Goal: Transaction & Acquisition: Purchase product/service

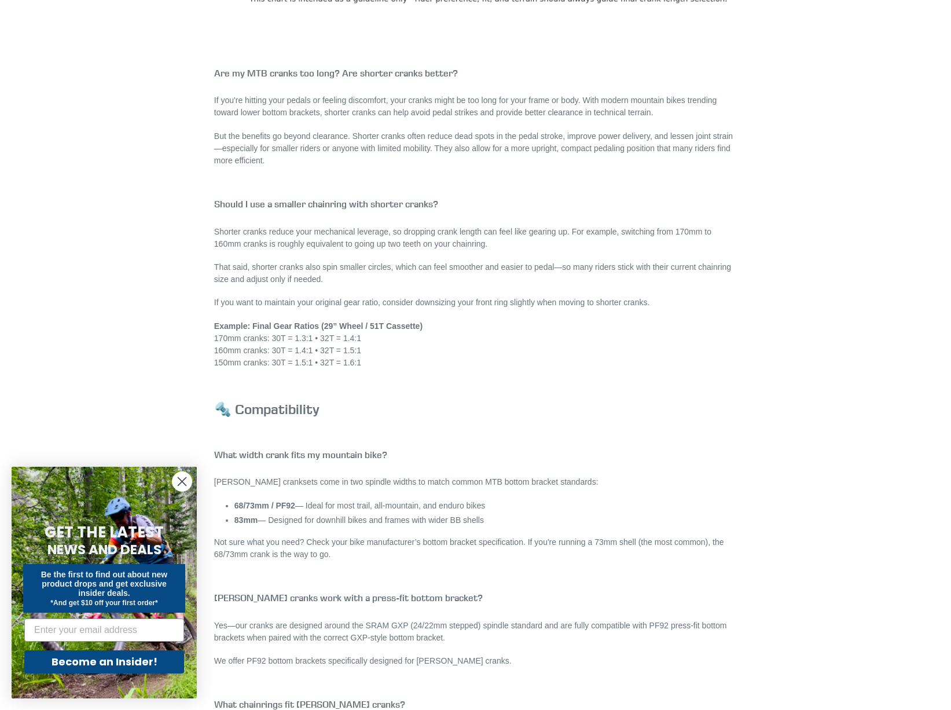
scroll to position [810, 0]
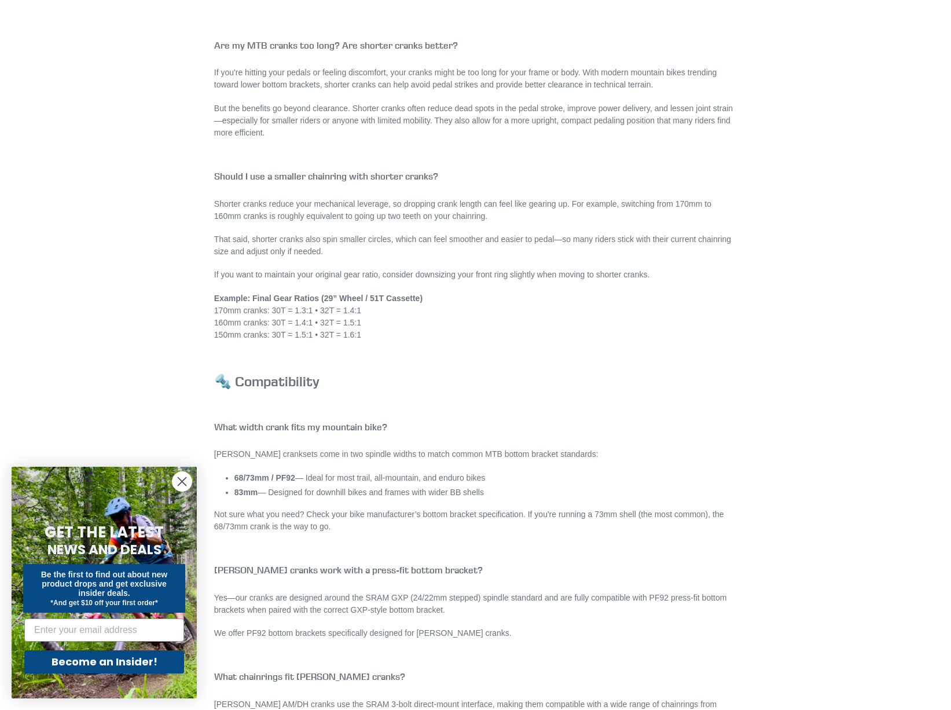
click at [490, 491] on li "83mm — Designed for downhill bikes and frames with wider BB shells" at bounding box center [485, 492] width 502 height 12
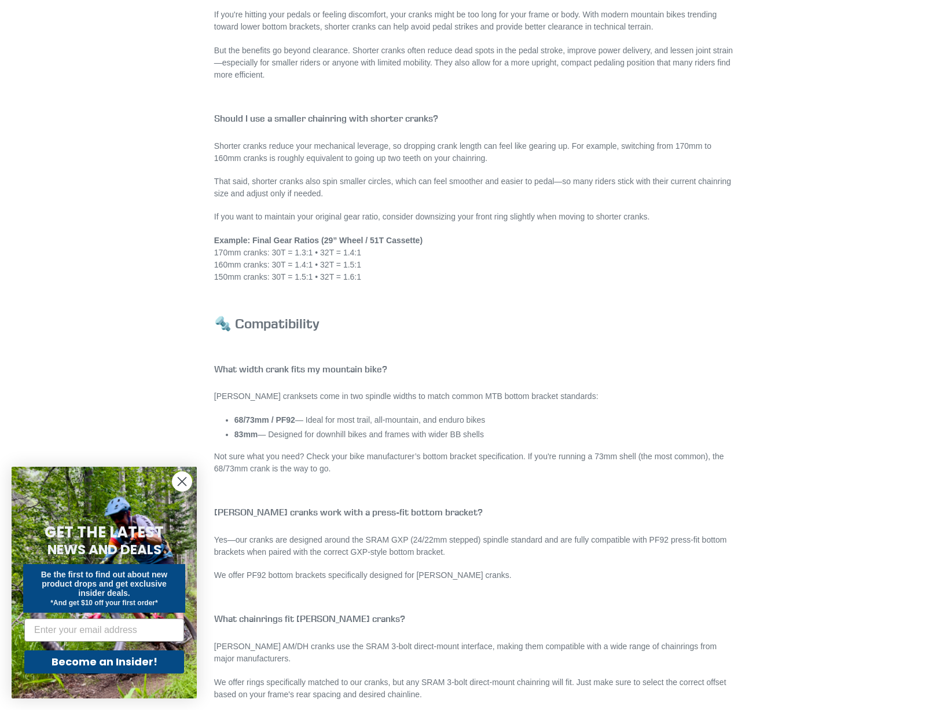
scroll to position [926, 0]
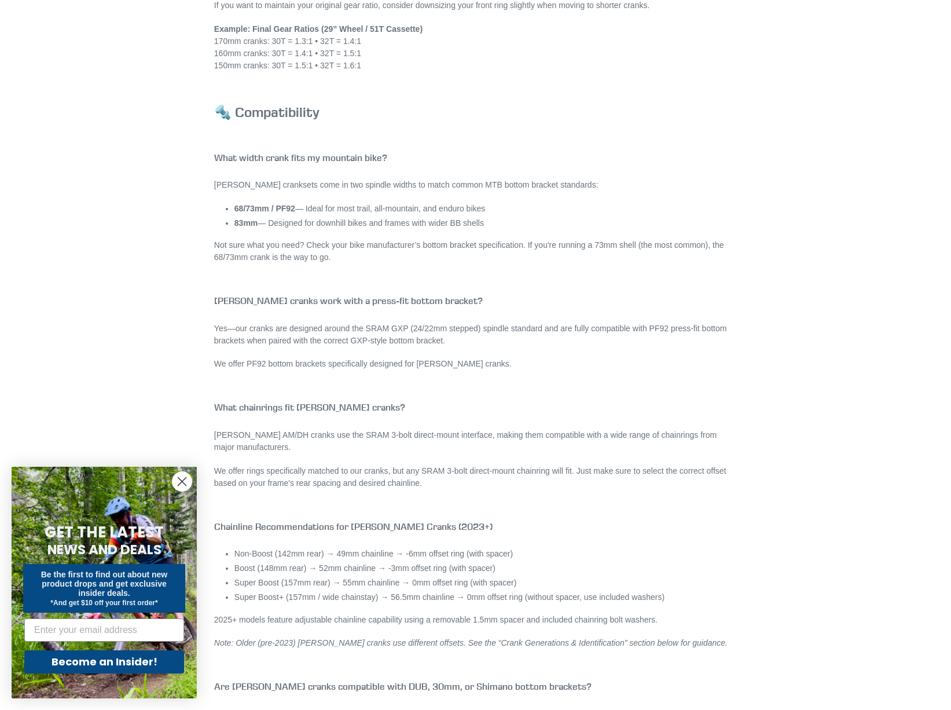
scroll to position [1100, 0]
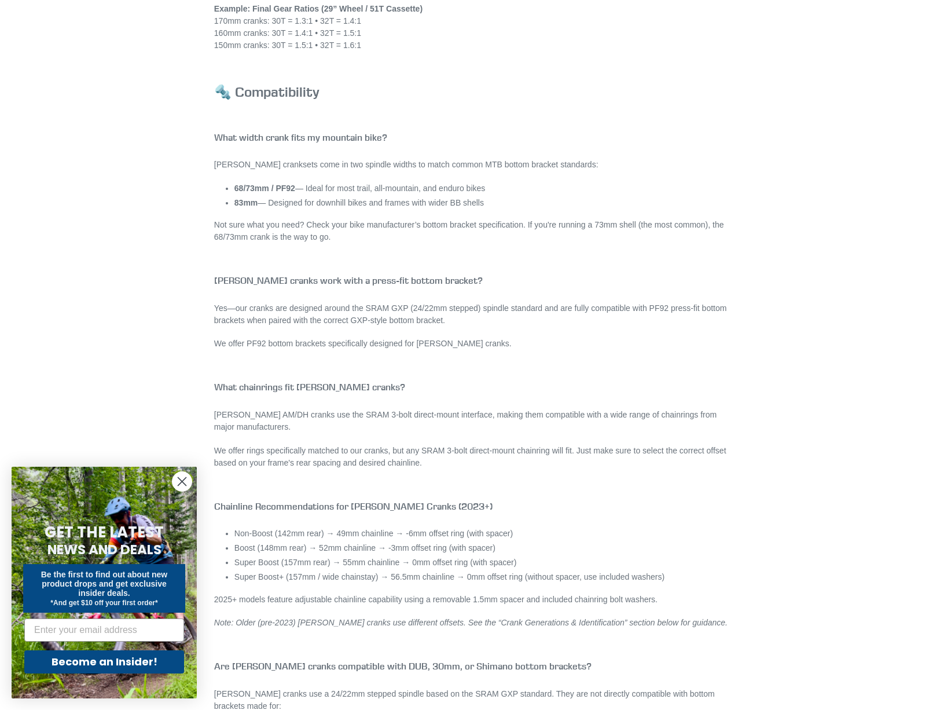
click at [563, 468] on p "We offer rings specifically matched to our cranks, but any SRAM 3-bolt direct-m…" at bounding box center [475, 457] width 523 height 24
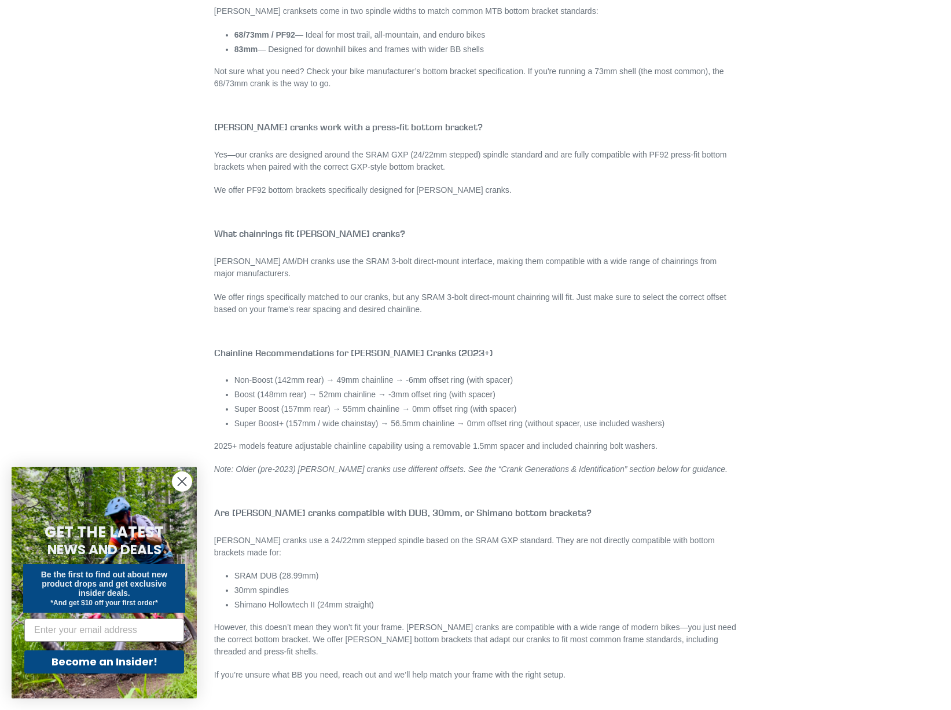
scroll to position [1273, 0]
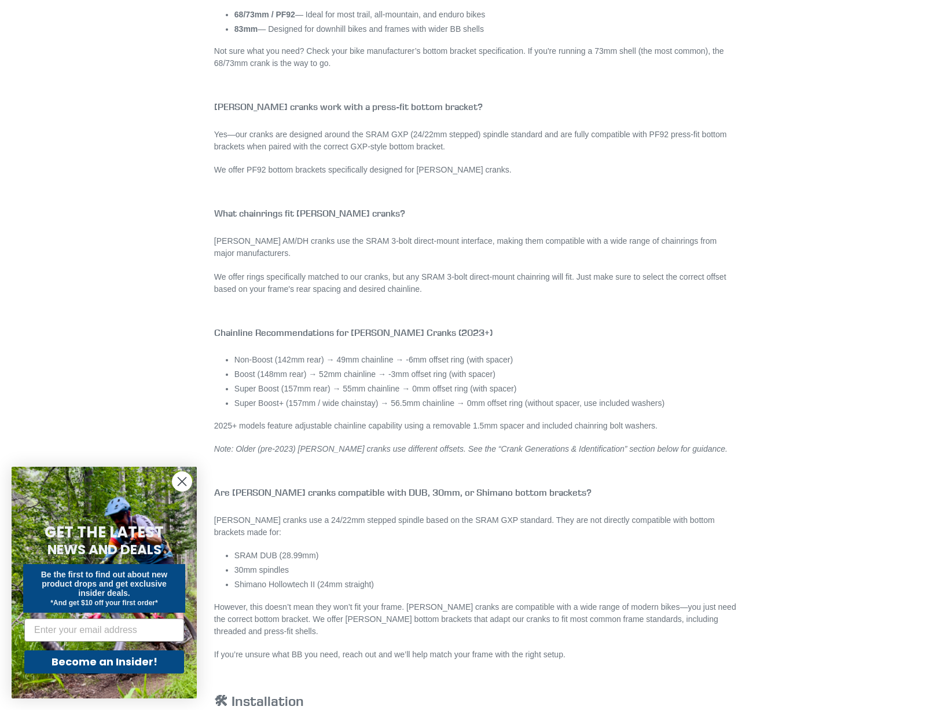
click at [475, 626] on p "However, this doesn’t mean they won’t fit your frame. Canfield cranks are compa…" at bounding box center [475, 619] width 523 height 36
click at [472, 627] on p "However, this doesn’t mean they won’t fit your frame. Canfield cranks are compa…" at bounding box center [475, 619] width 523 height 36
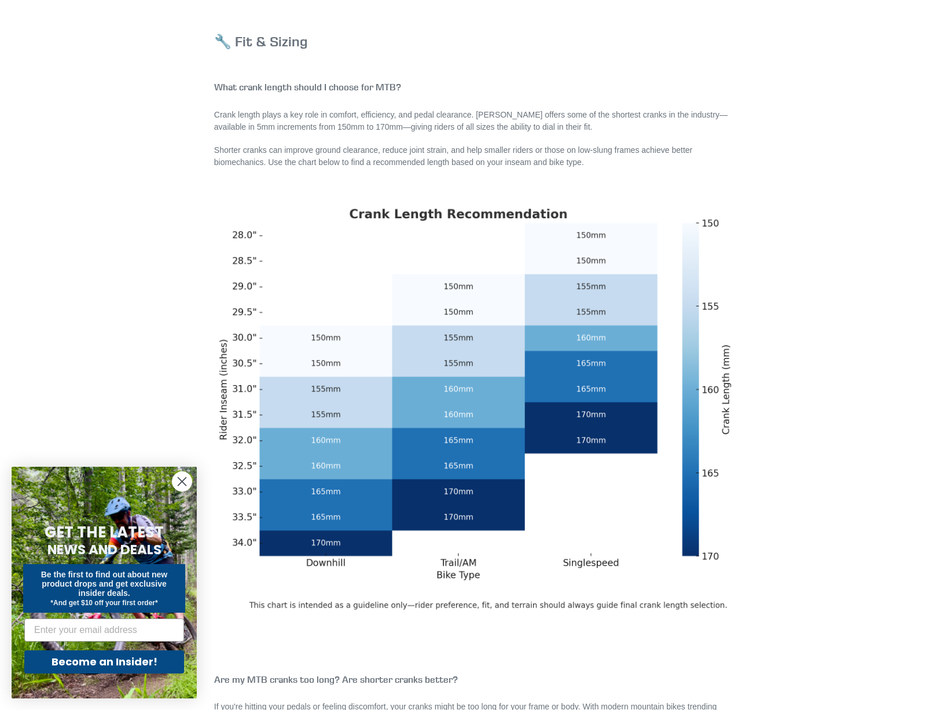
scroll to position [174, 0]
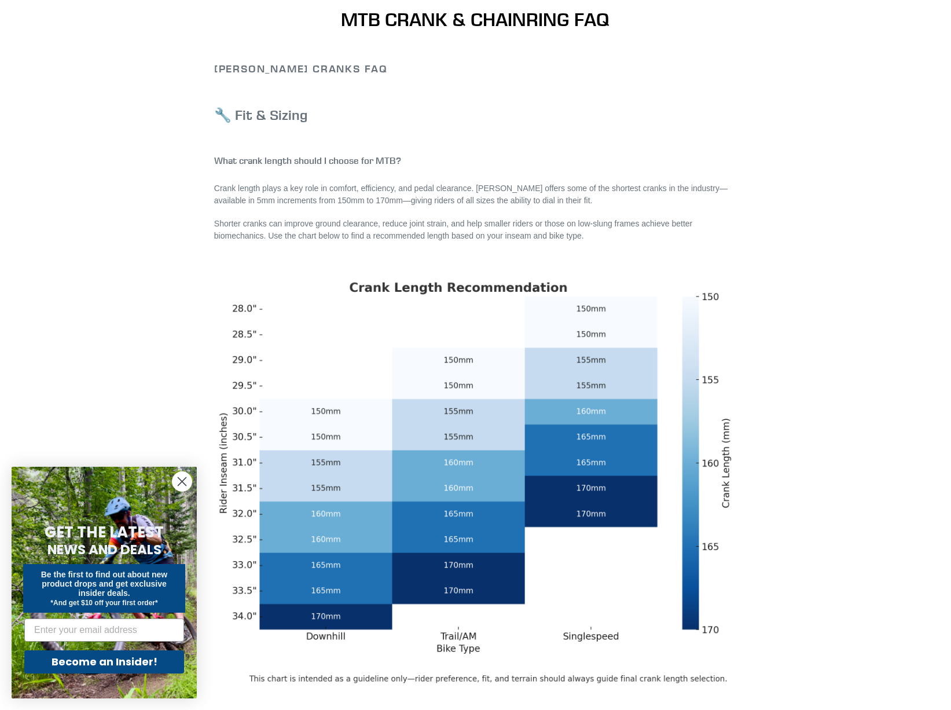
scroll to position [0, 0]
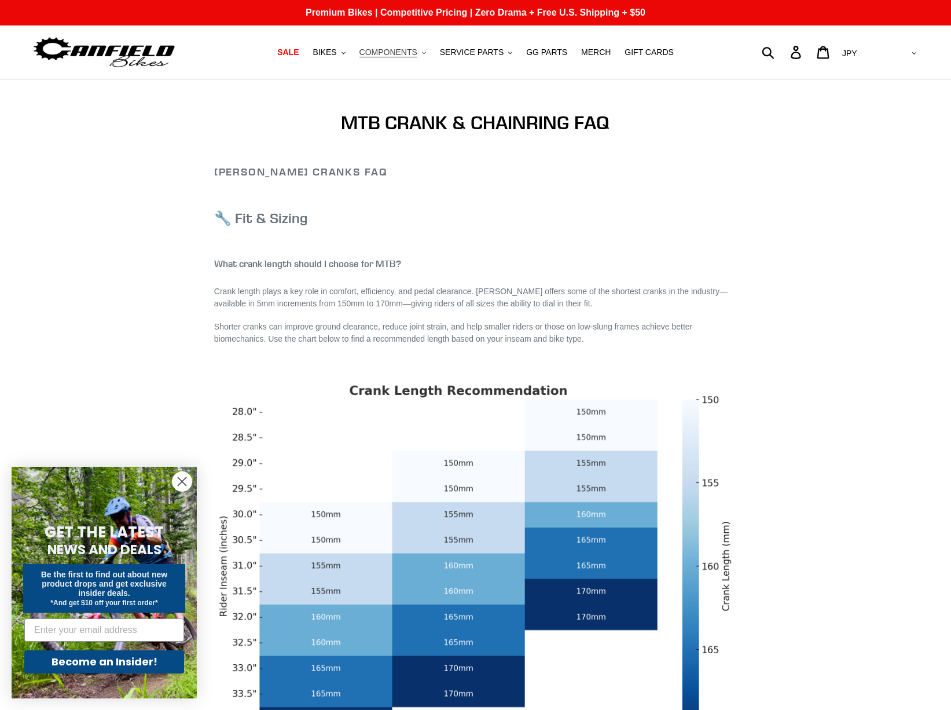
click at [390, 59] on button "COMPONENTS .cls-1{fill:#231f20}" at bounding box center [393, 53] width 78 height 16
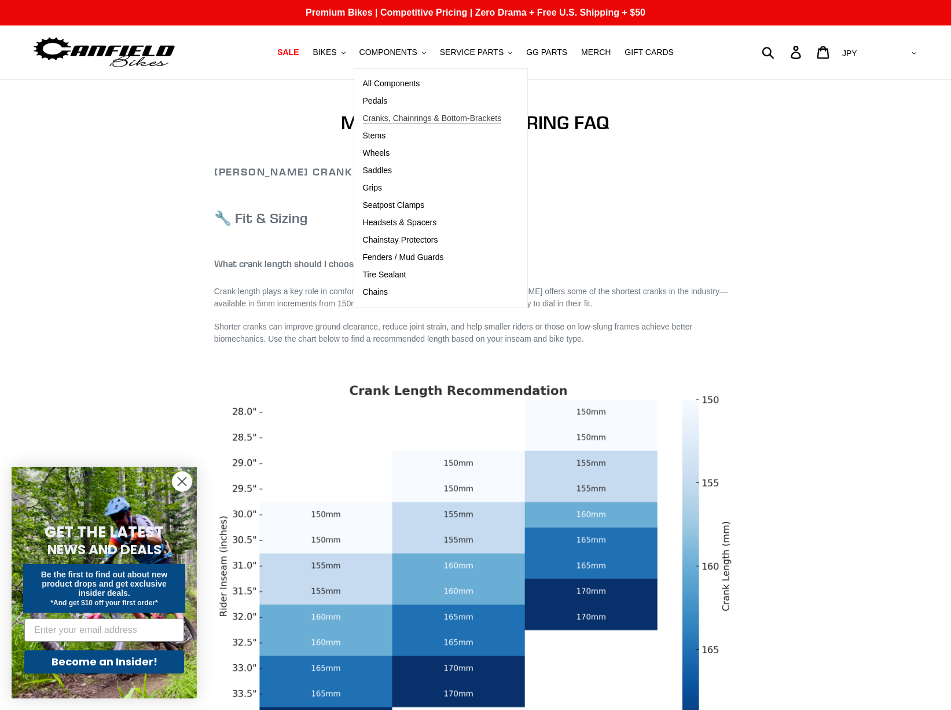
click at [405, 113] on span "Cranks, Chainrings & Bottom-Brackets" at bounding box center [432, 118] width 139 height 10
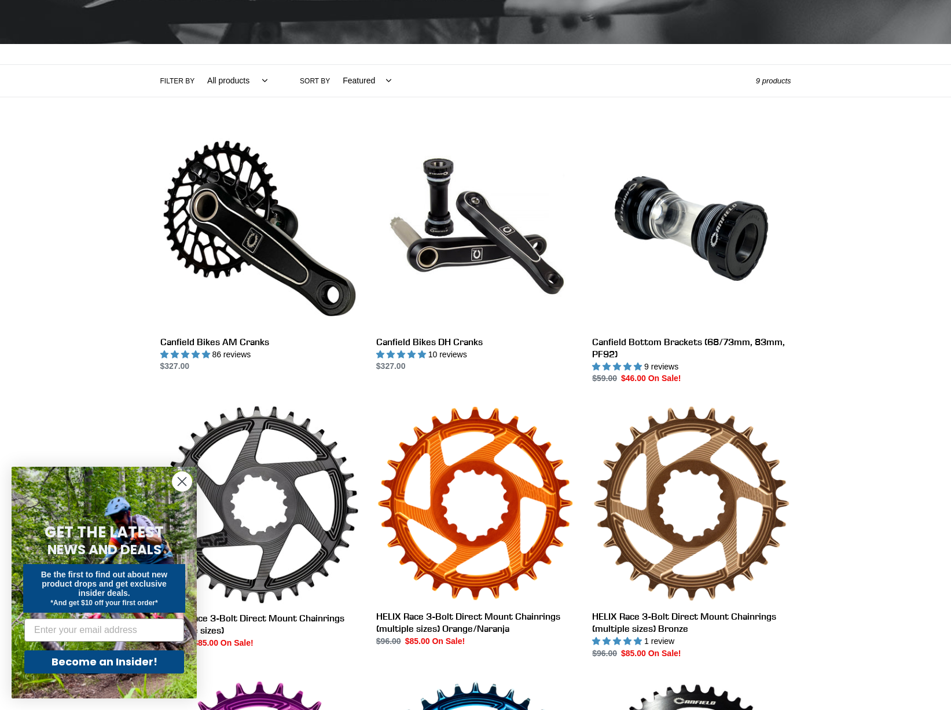
scroll to position [174, 0]
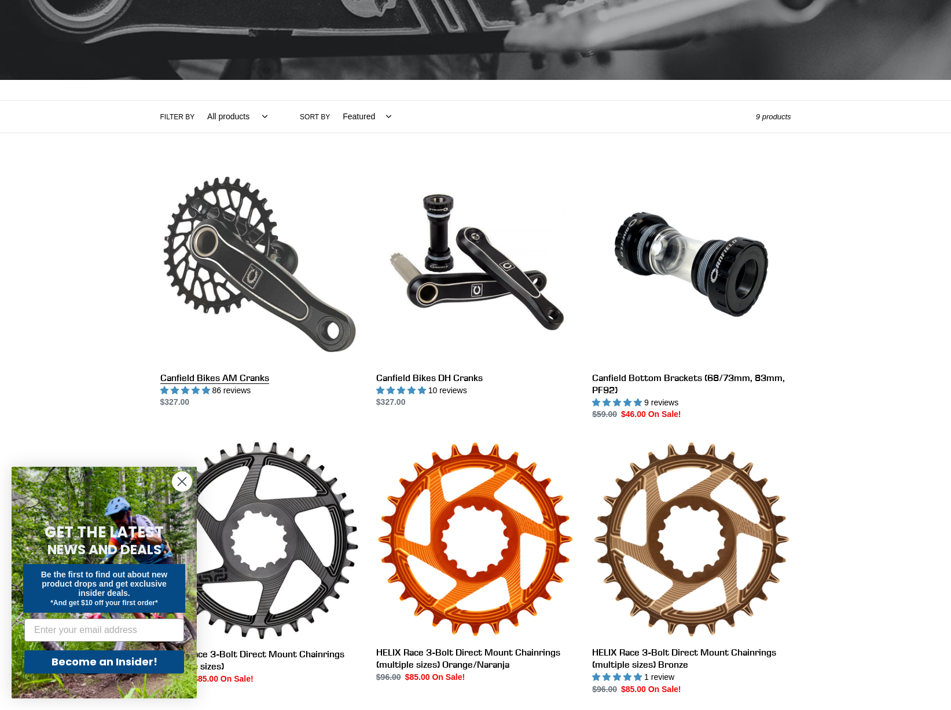
click at [241, 269] on link "Canfield Bikes AM Cranks" at bounding box center [259, 287] width 199 height 244
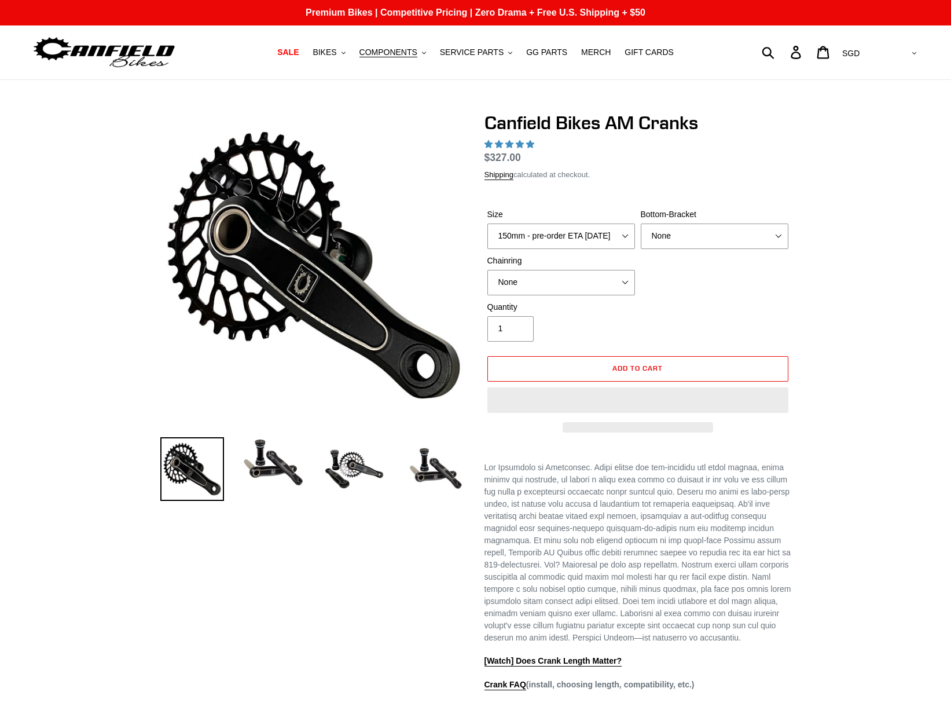
select select "highest-rating"
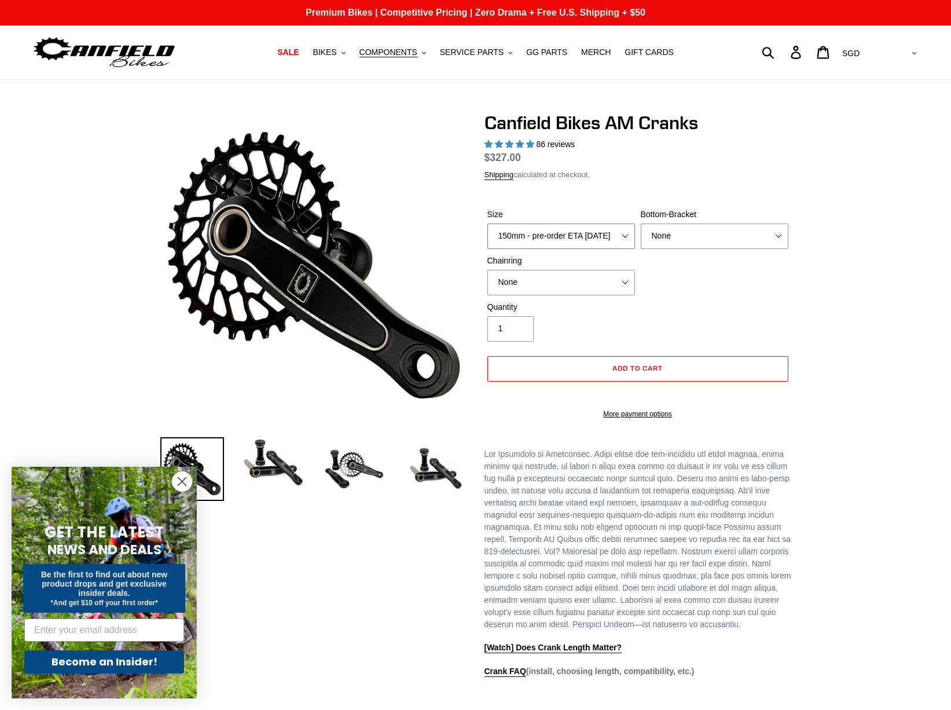
click at [580, 231] on select "150mm - pre-order ETA 9/30/25 155mm - pre-order ETA 9/30/25 160mm - pre-order E…" at bounding box center [561, 235] width 148 height 25
click at [580, 232] on select "150mm - pre-order ETA 9/30/25 155mm - pre-order ETA 9/30/25 160mm - pre-order E…" at bounding box center [561, 235] width 148 height 25
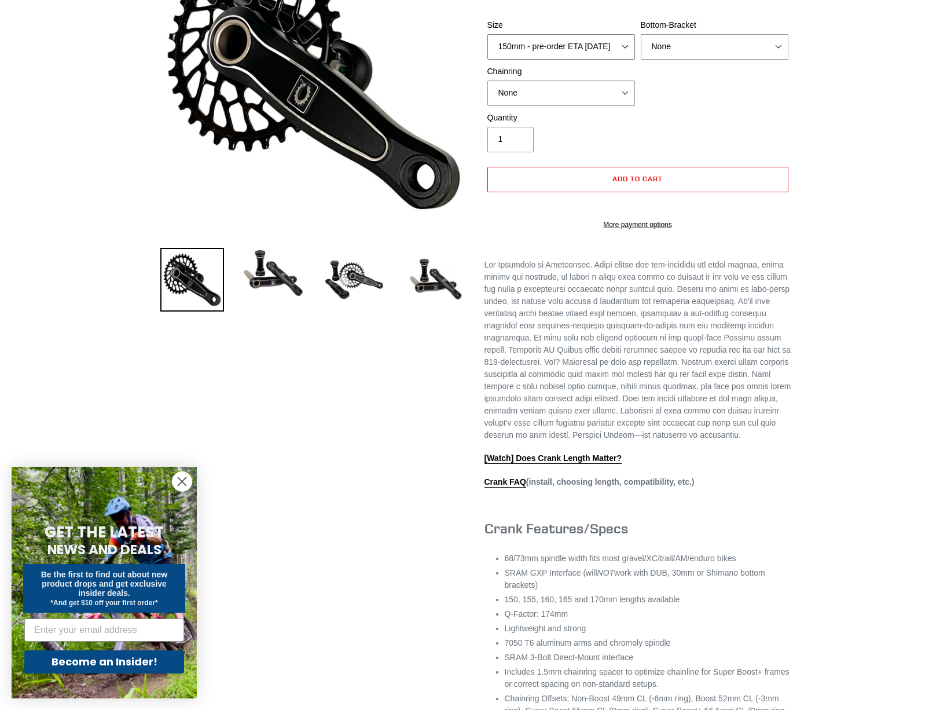
scroll to position [347, 0]
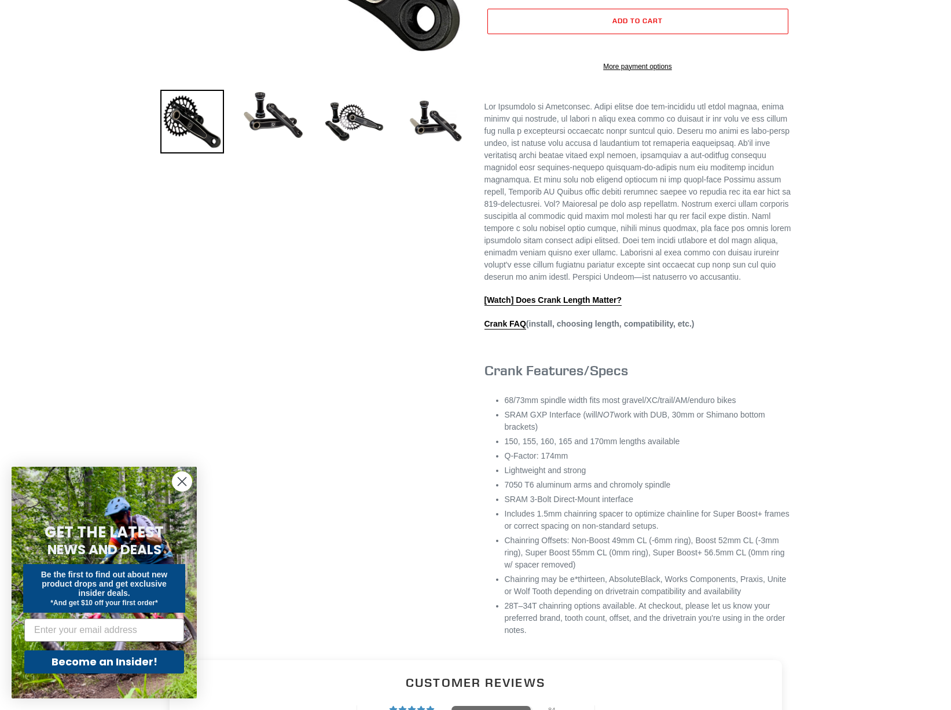
click at [598, 419] on em "NOT" at bounding box center [605, 414] width 17 height 9
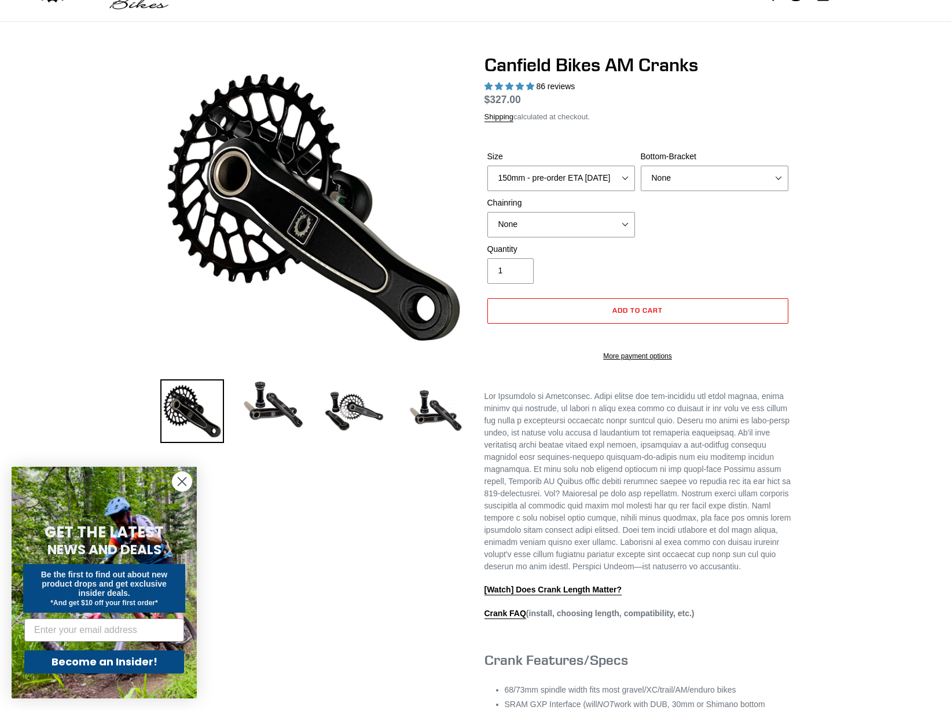
scroll to position [0, 0]
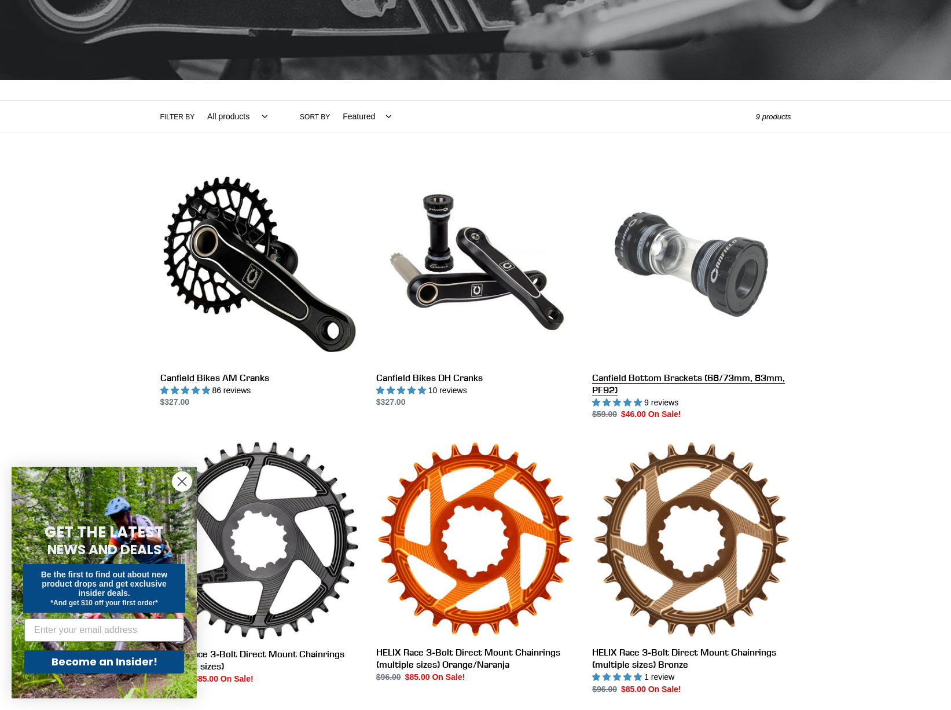
click at [693, 272] on link "Canfield Bottom Brackets (68/73mm, 83mm, PF92)" at bounding box center [691, 293] width 199 height 256
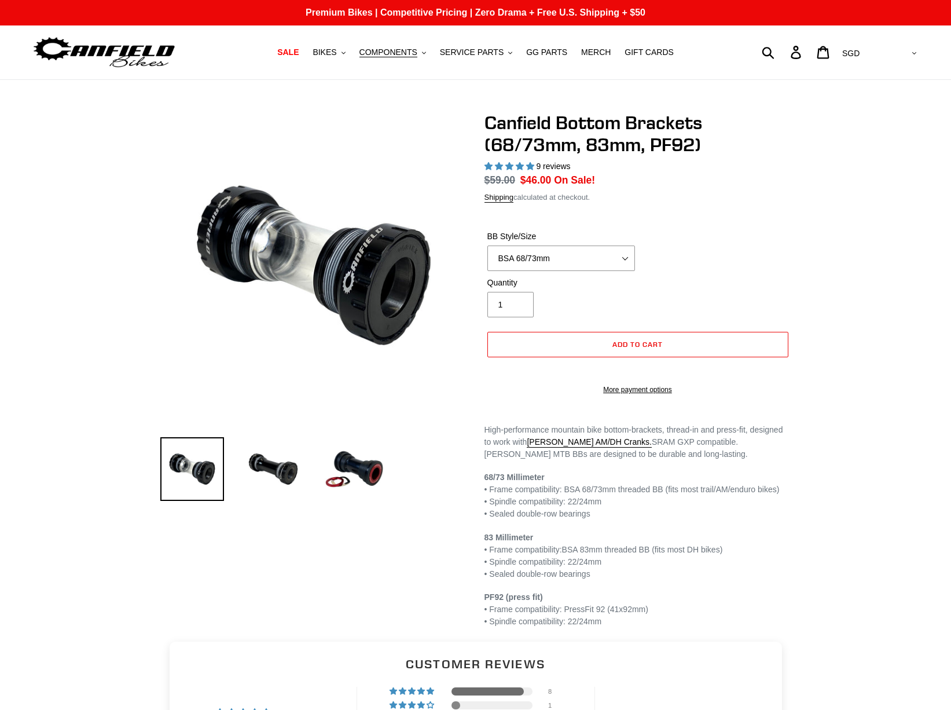
select select "highest-rating"
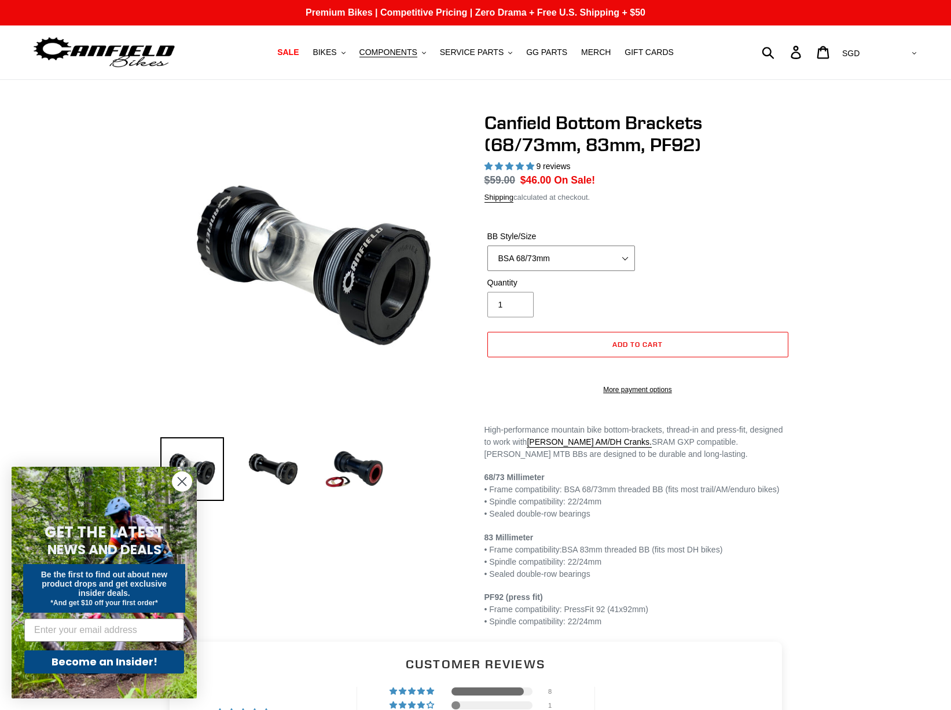
click at [614, 254] on select "BSA 68/73mm BSA 83mm PF92" at bounding box center [561, 257] width 148 height 25
click at [600, 254] on select "BSA 68/73mm BSA 83mm PF92" at bounding box center [561, 257] width 148 height 25
click at [740, 218] on form "BB Style/Size BSA 68/73mm BSA 83mm PF92 BSA 68/73mm BSA 83mm PF92 Quantity 1 Er…" at bounding box center [637, 309] width 307 height 194
click at [396, 54] on span "COMPONENTS" at bounding box center [388, 52] width 58 height 10
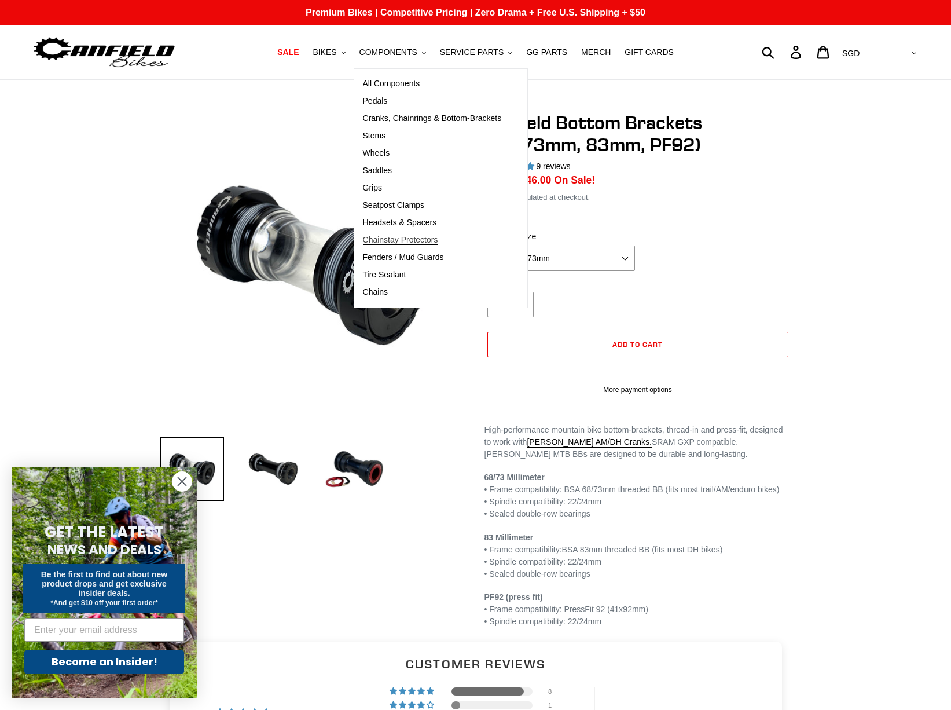
click at [410, 247] on link "Chainstay Protectors" at bounding box center [432, 240] width 156 height 17
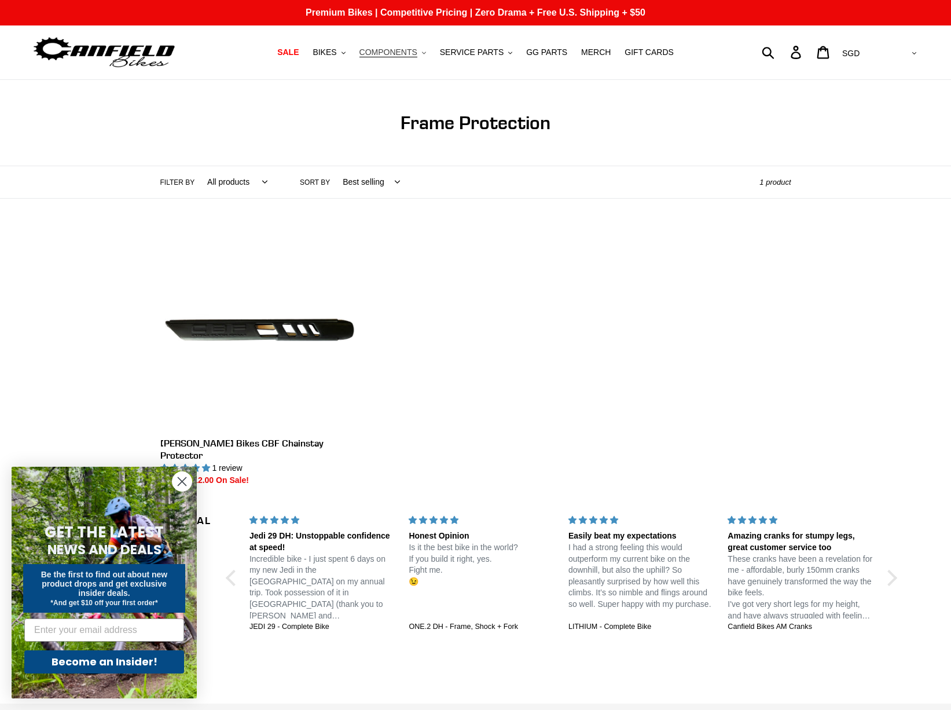
click at [403, 50] on span "COMPONENTS" at bounding box center [388, 52] width 58 height 10
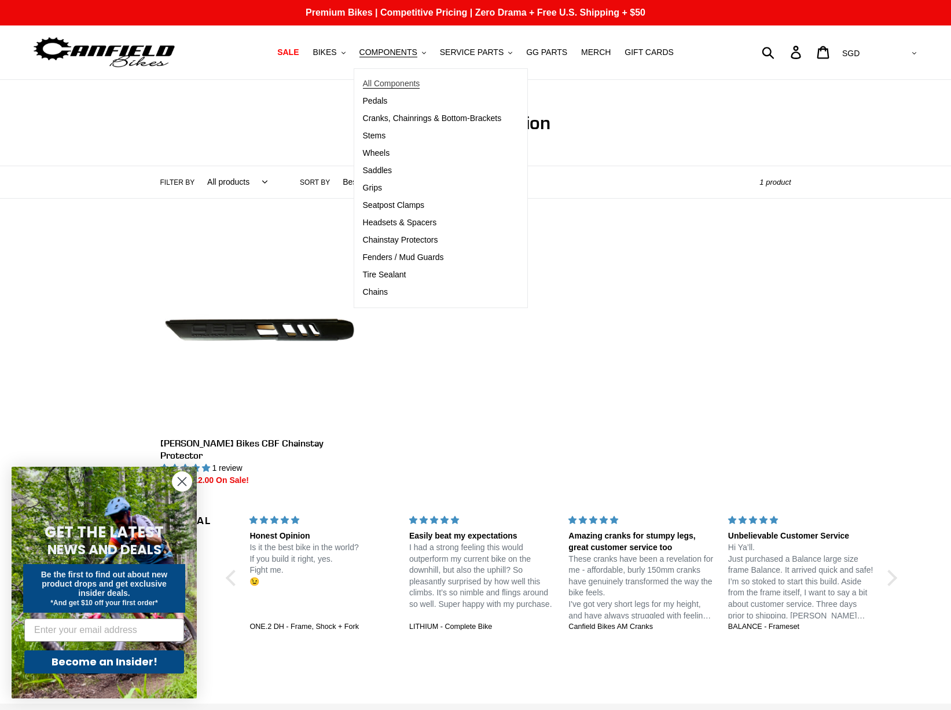
click at [400, 83] on span "All Components" at bounding box center [391, 84] width 57 height 10
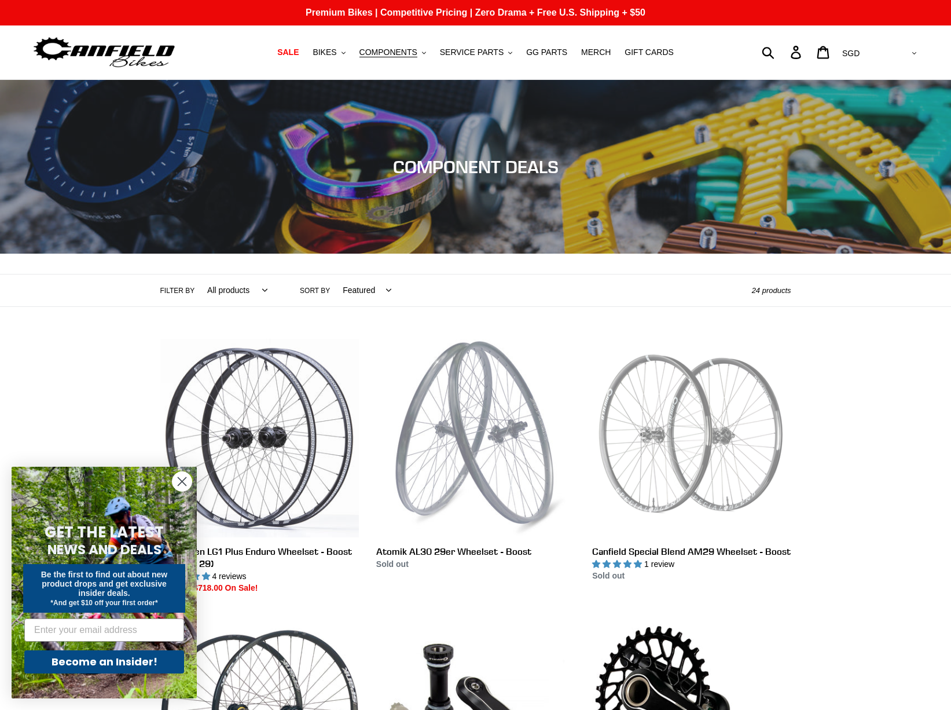
click at [218, 300] on select "All products BFCM23 BOGO23 Chain Components Crampon Ultimate Cranks Frame Prote…" at bounding box center [234, 290] width 75 height 32
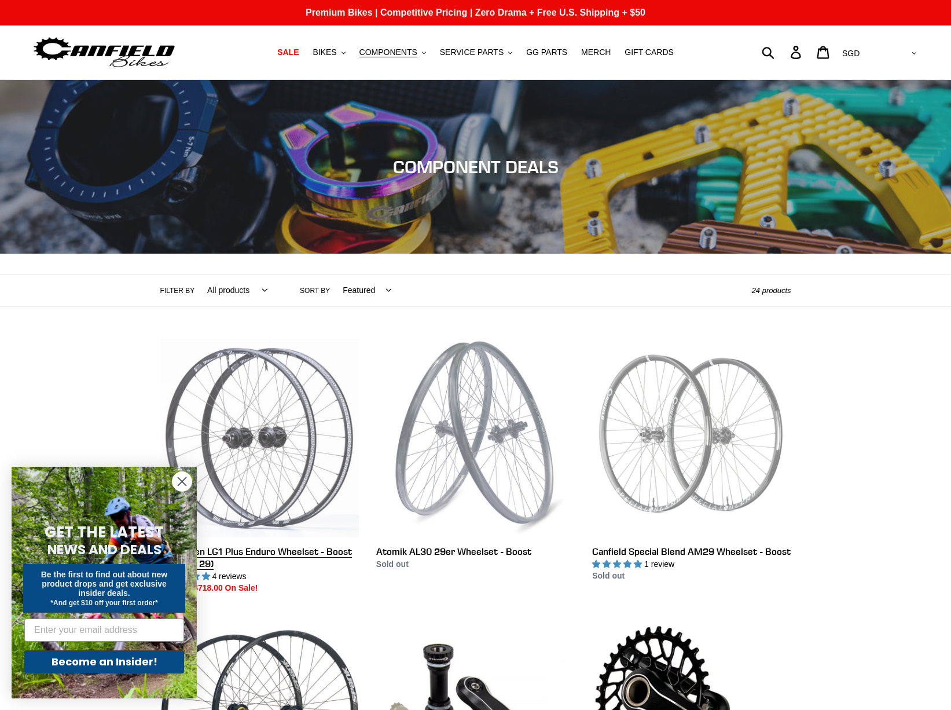
select select "/collections/components/stem"
click at [197, 274] on select "All products BFCM23 BOGO23 Chain Components Crampon Ultimate Cranks Frame Prote…" at bounding box center [234, 290] width 75 height 32
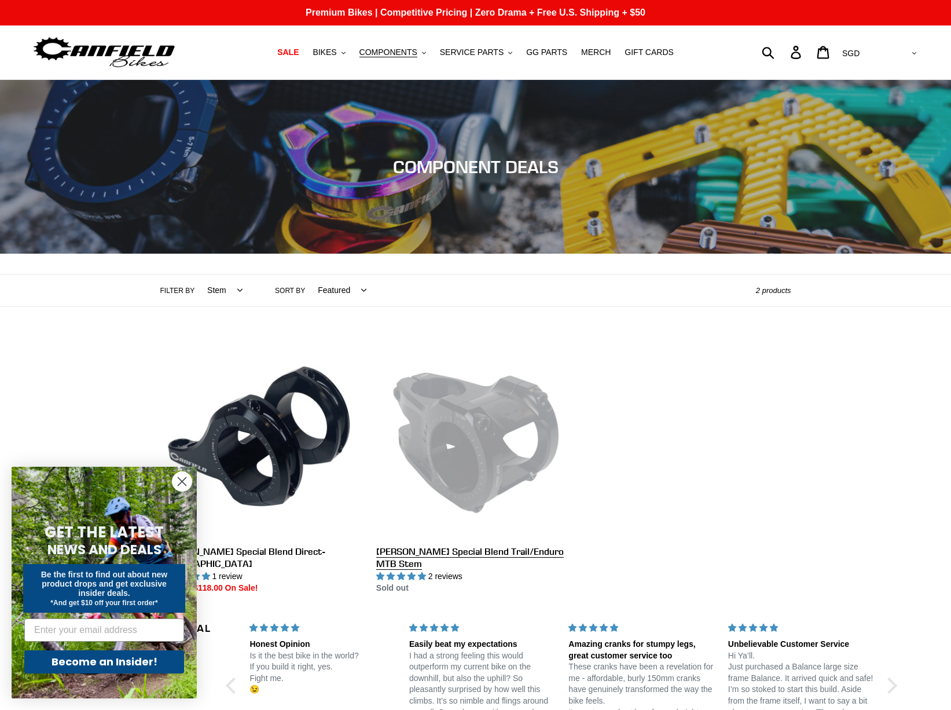
click at [486, 442] on link "[PERSON_NAME] Special Blend Trail/Enduro MTB Stem" at bounding box center [475, 467] width 199 height 256
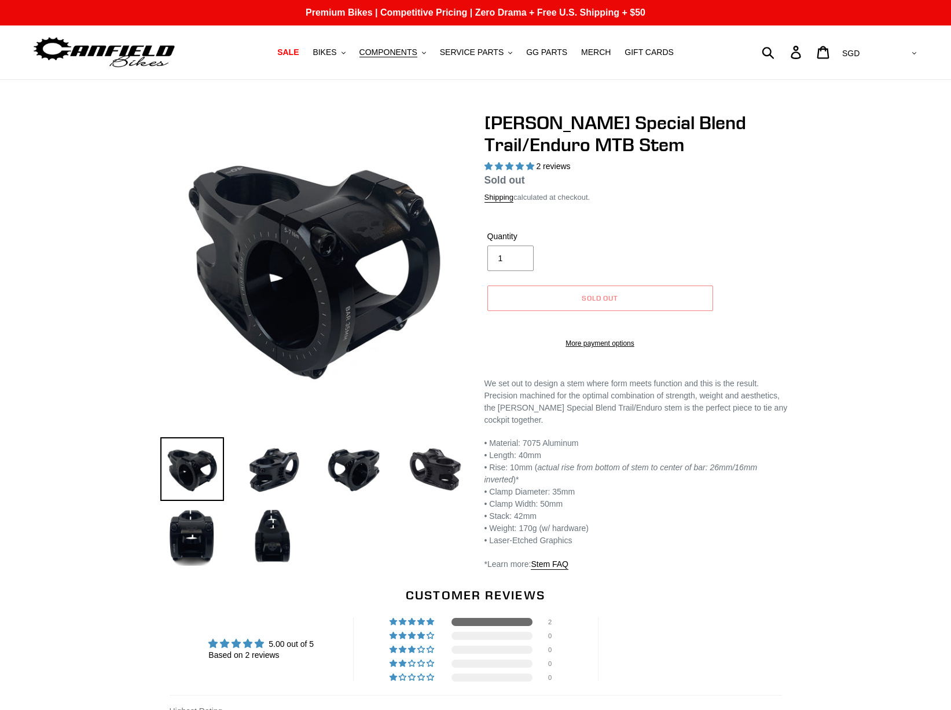
select select "highest-rating"
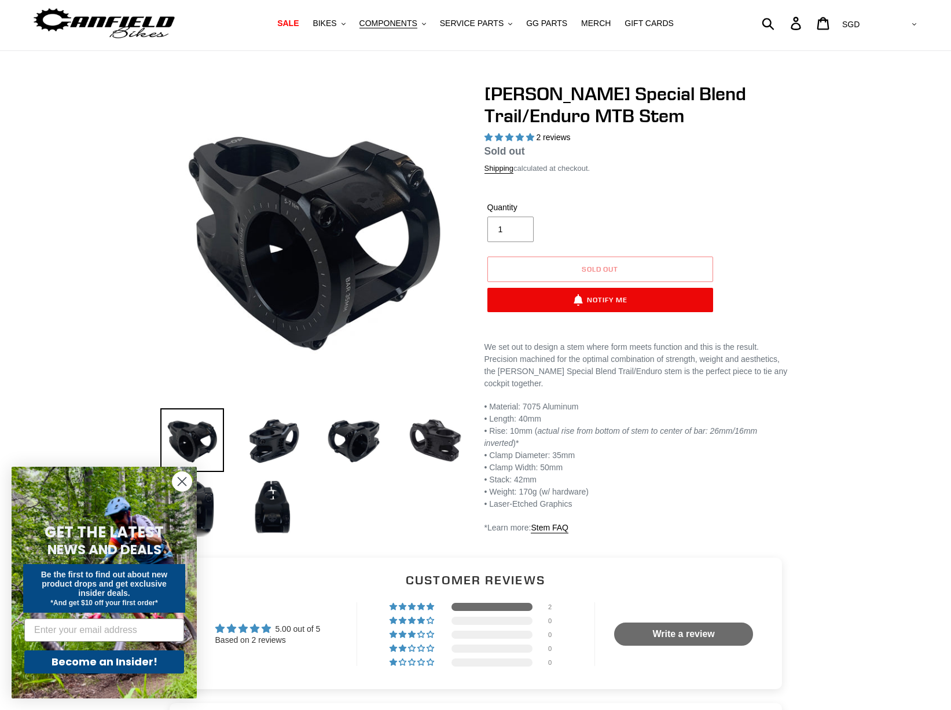
scroll to position [58, 0]
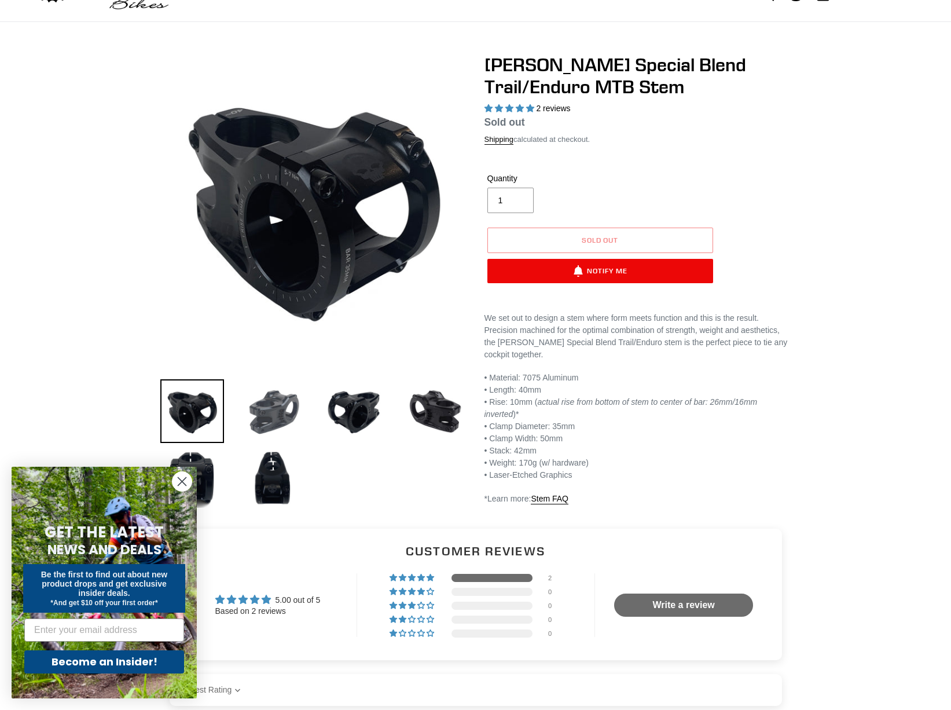
click at [274, 419] on img at bounding box center [273, 411] width 64 height 64
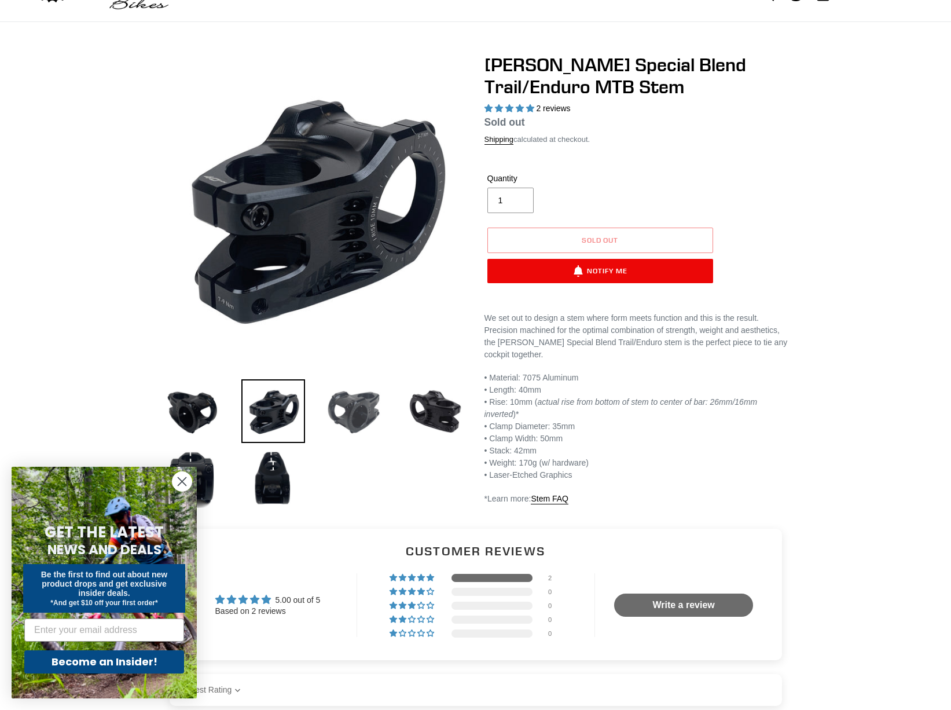
click at [357, 406] on img at bounding box center [354, 411] width 64 height 64
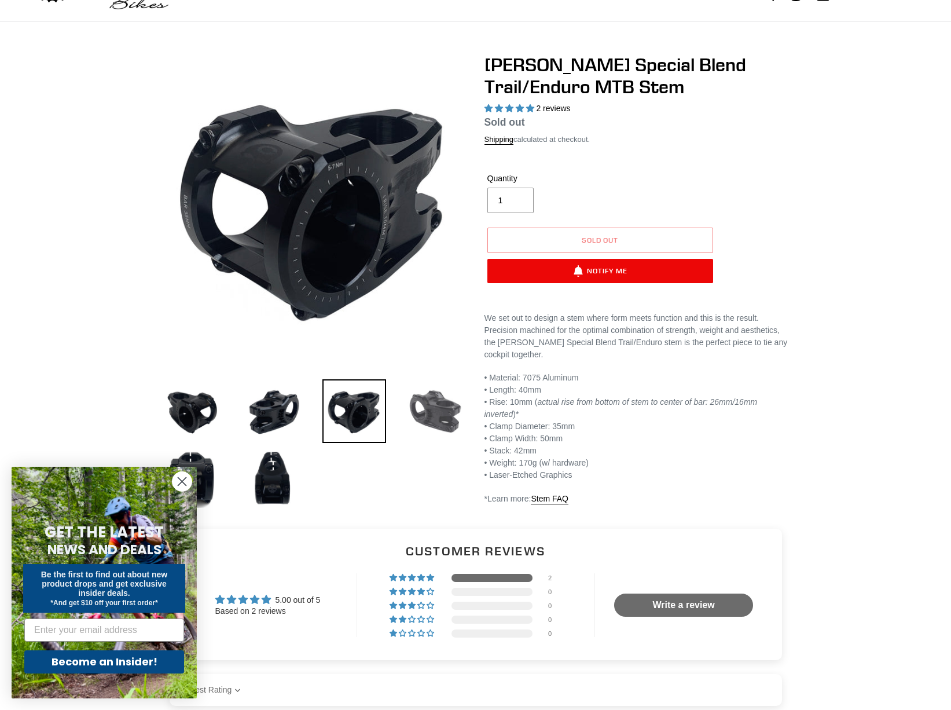
click at [445, 402] on img at bounding box center [435, 411] width 64 height 64
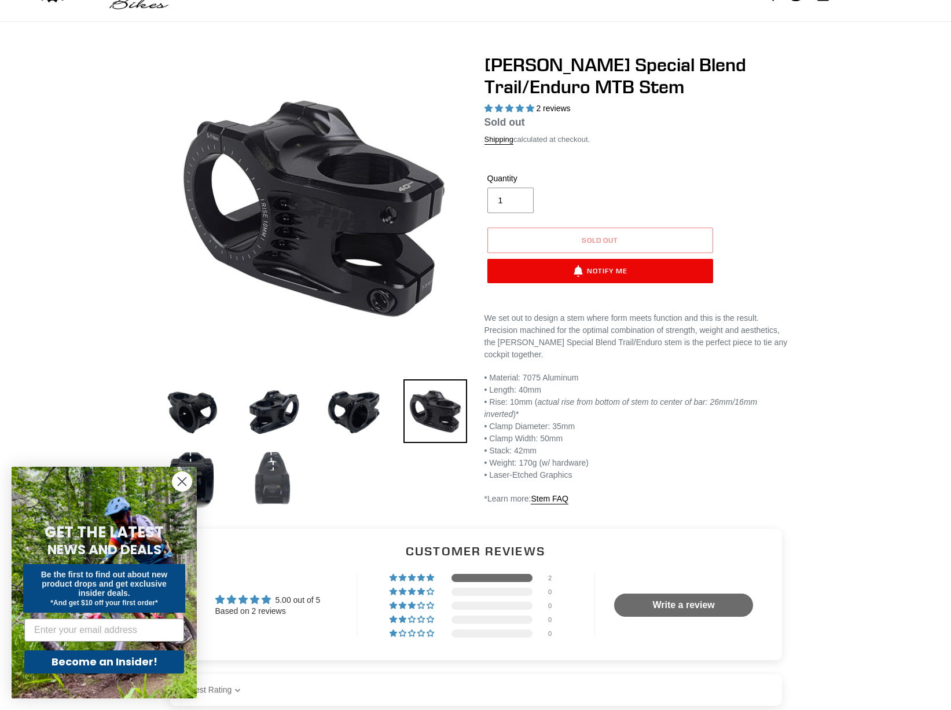
click at [254, 481] on img at bounding box center [273, 478] width 64 height 64
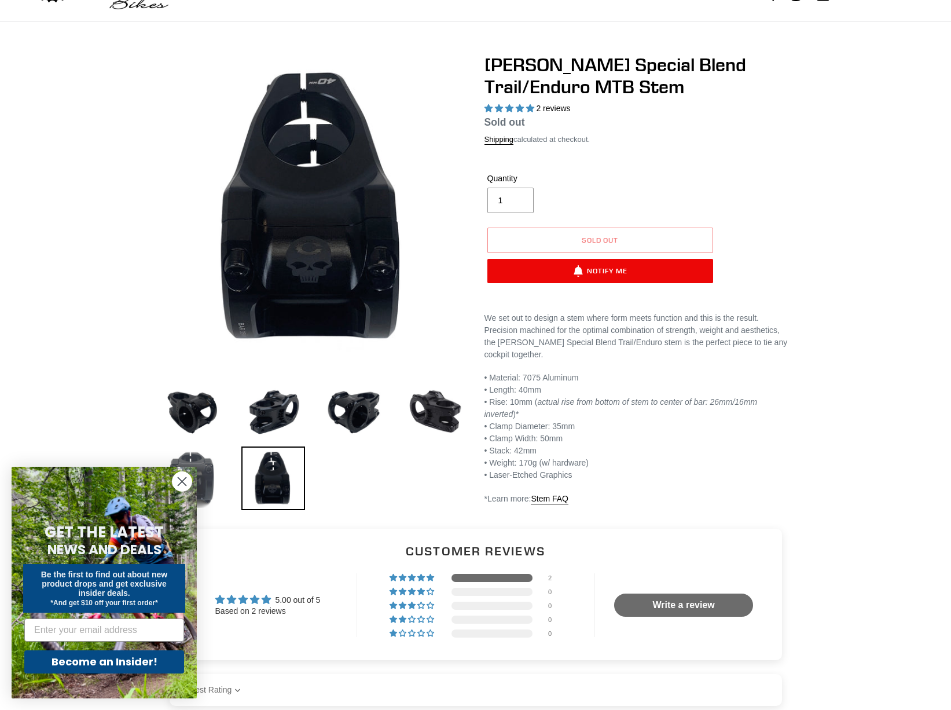
click at [213, 474] on img at bounding box center [192, 478] width 64 height 64
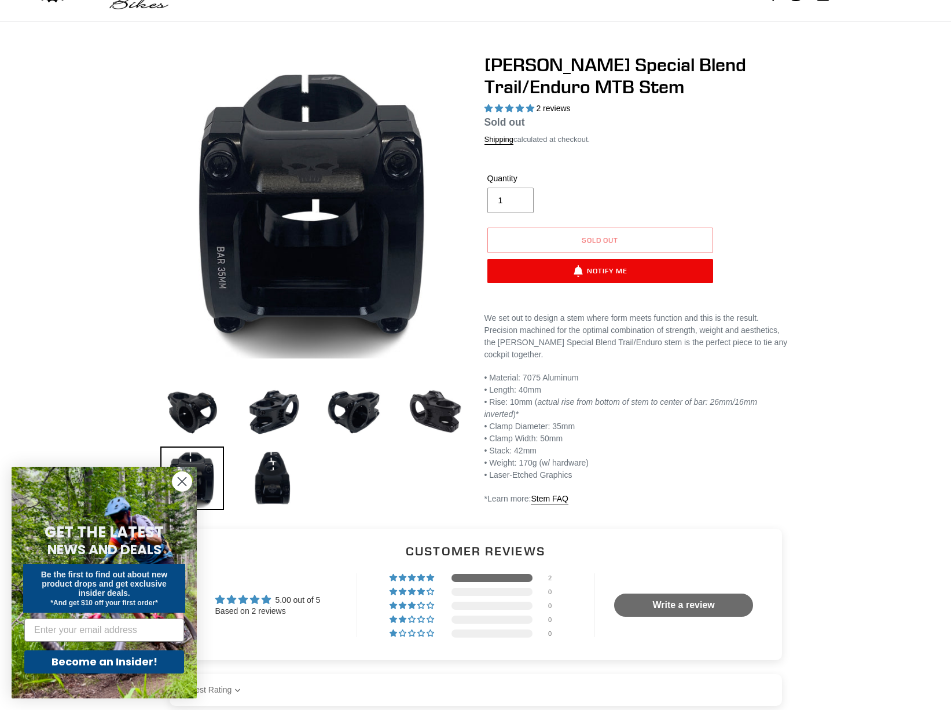
click at [905, 108] on div "Previous slide" at bounding box center [475, 284] width 951 height 461
click at [901, 398] on div "Previous slide" at bounding box center [475, 284] width 951 height 461
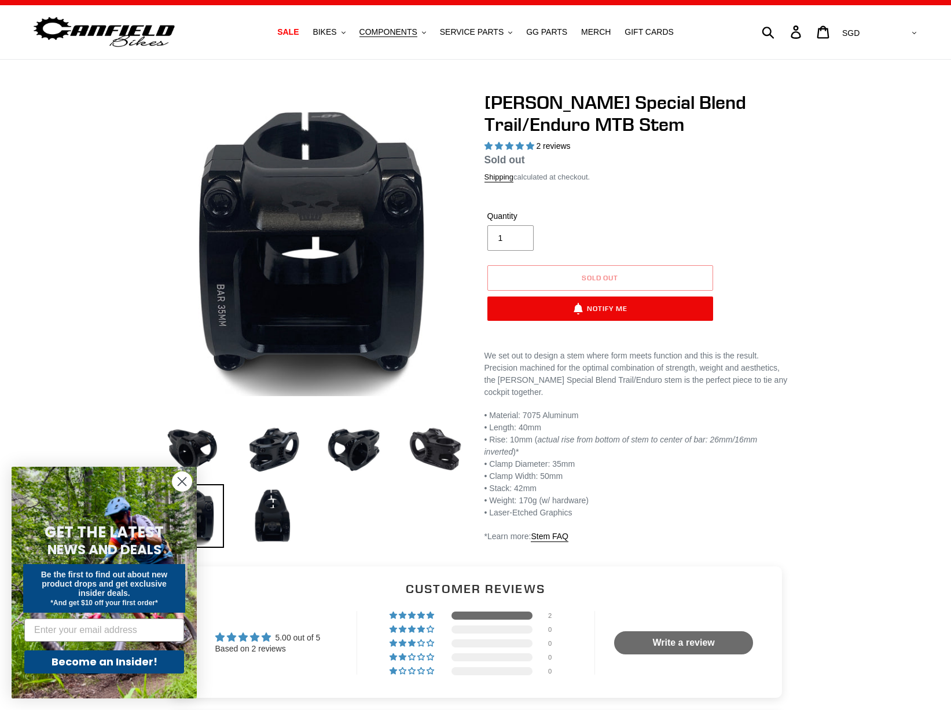
scroll to position [0, 0]
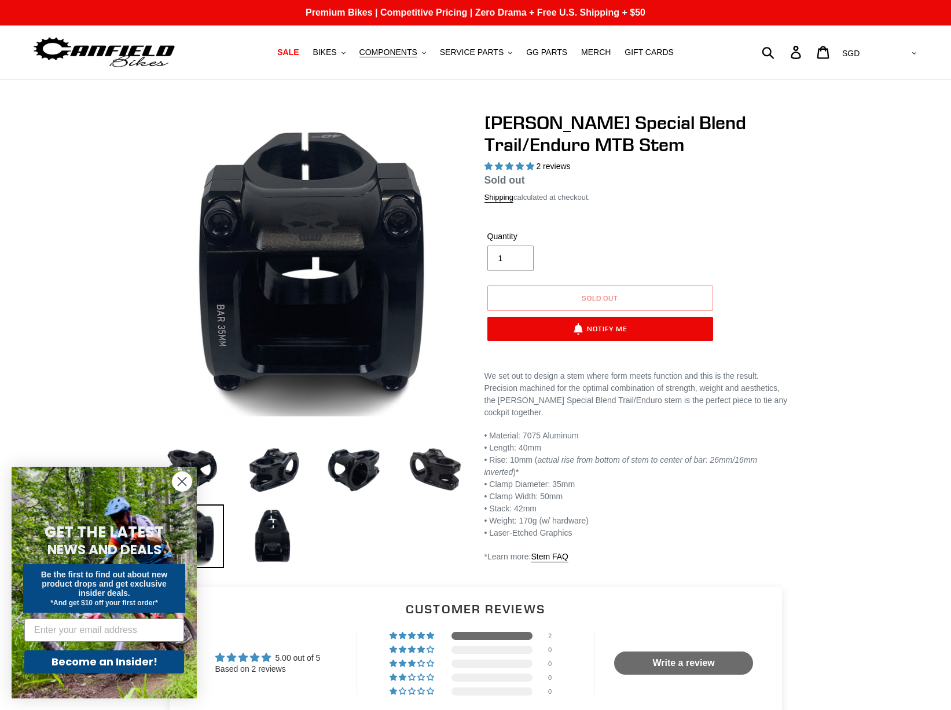
click at [72, 54] on img at bounding box center [104, 52] width 145 height 36
